Goal: Task Accomplishment & Management: Use online tool/utility

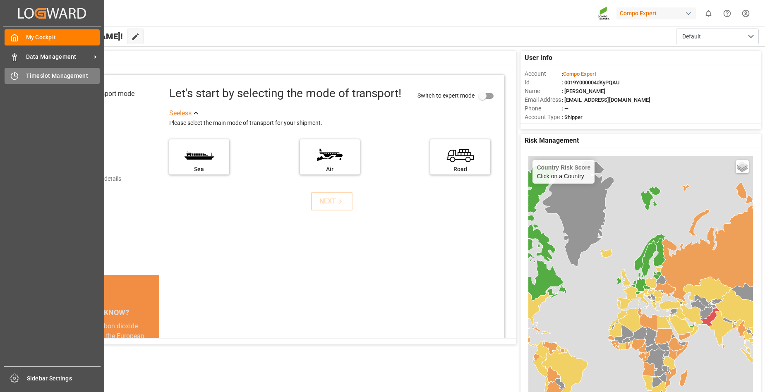
click at [19, 79] on div "Timeslot Management Timeslot Management" at bounding box center [52, 76] width 95 height 16
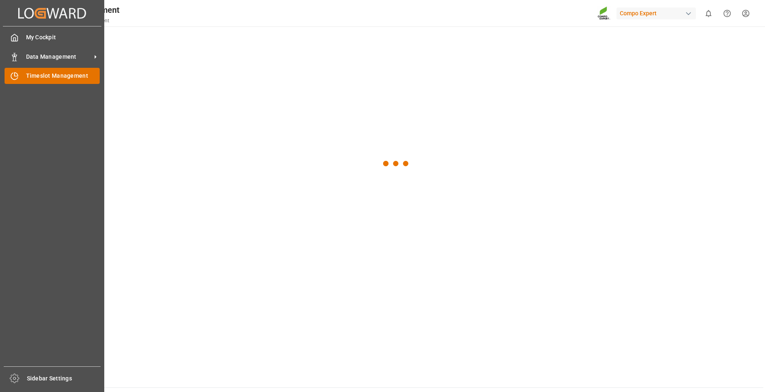
click at [38, 78] on span "Timeslot Management" at bounding box center [63, 76] width 74 height 9
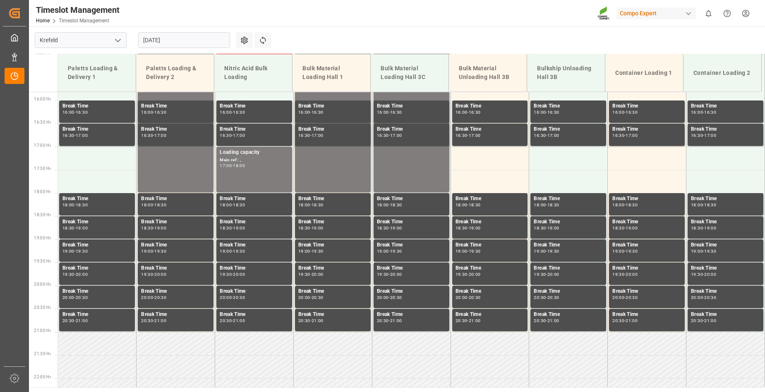
scroll to position [791, 0]
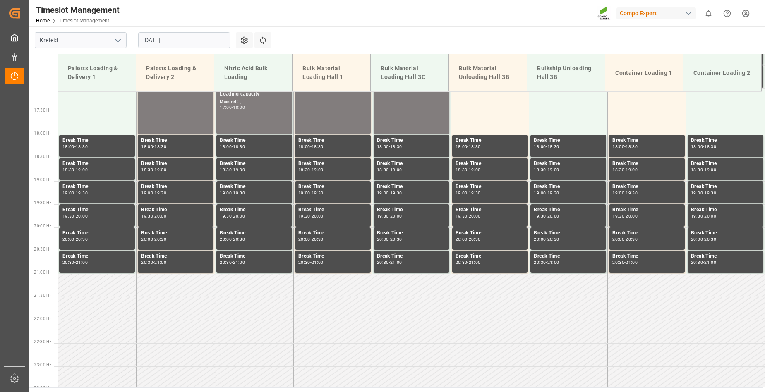
click at [183, 38] on input "15.08.2025" at bounding box center [184, 40] width 92 height 16
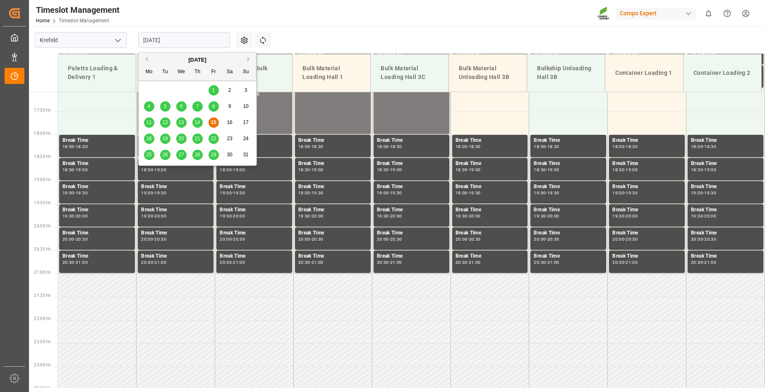
click at [149, 139] on span "18" at bounding box center [148, 139] width 5 height 6
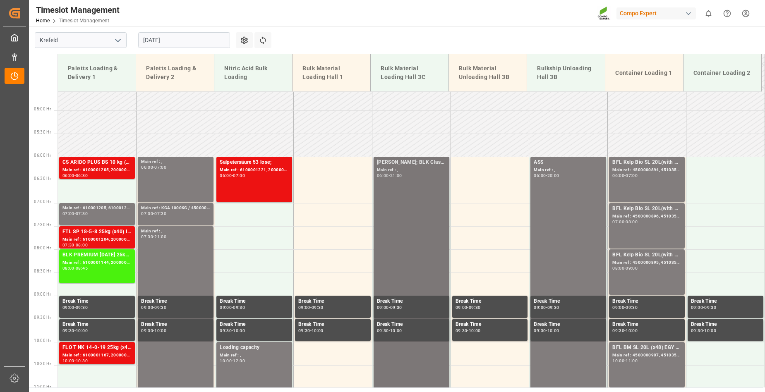
scroll to position [212, 0]
